Goal: Task Accomplishment & Management: Use online tool/utility

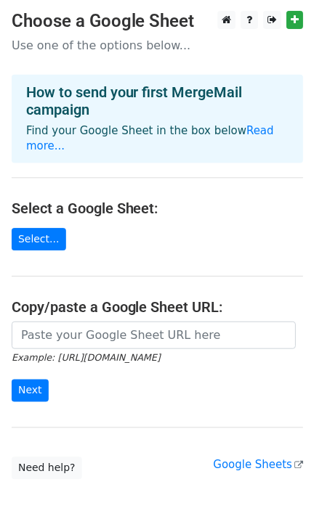
scroll to position [54, 0]
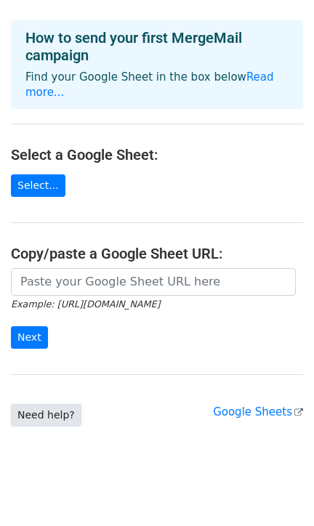
click at [47, 404] on link "Need help?" at bounding box center [46, 415] width 70 height 23
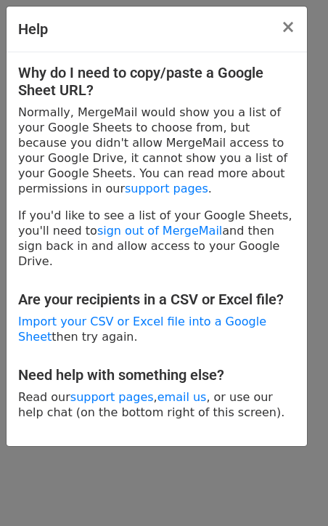
click at [164, 24] on div "Help ×" at bounding box center [157, 30] width 301 height 46
click at [288, 26] on span "×" at bounding box center [288, 27] width 15 height 20
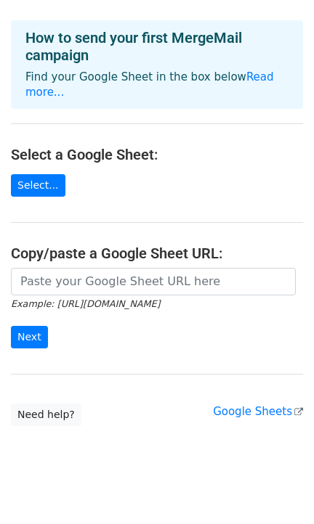
click at [84, 201] on main "Choose a Google Sheet Use one of the options below... How to send your first Me…" at bounding box center [157, 191] width 314 height 470
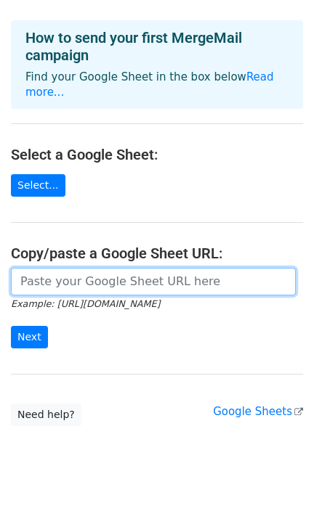
click at [142, 268] on input "url" at bounding box center [153, 282] width 285 height 28
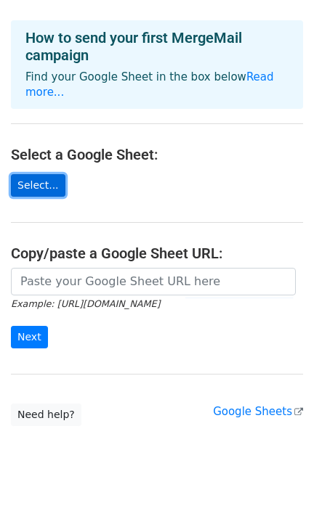
click at [46, 174] on link "Select..." at bounding box center [38, 185] width 54 height 23
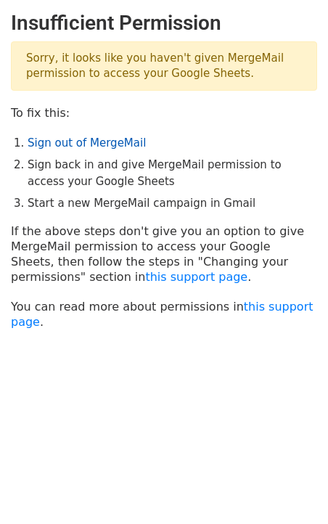
click at [108, 141] on link "Sign out of MergeMail" at bounding box center [87, 143] width 118 height 13
